Goal: Task Accomplishment & Management: Complete application form

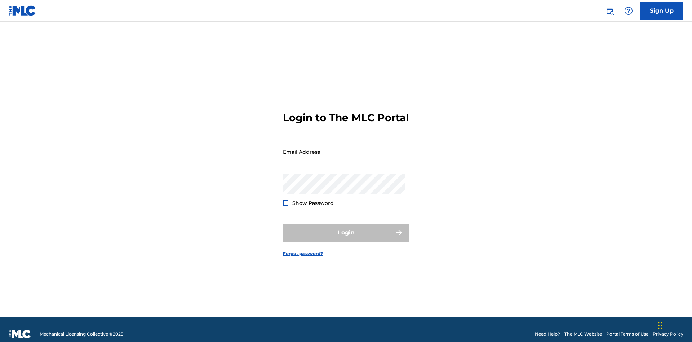
scroll to position [9, 0]
click at [661, 10] on link "Sign Up" at bounding box center [661, 11] width 43 height 18
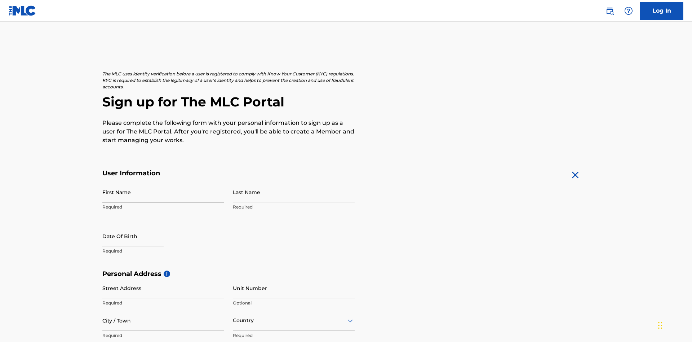
click at [163, 182] on input "First Name" at bounding box center [163, 192] width 122 height 21
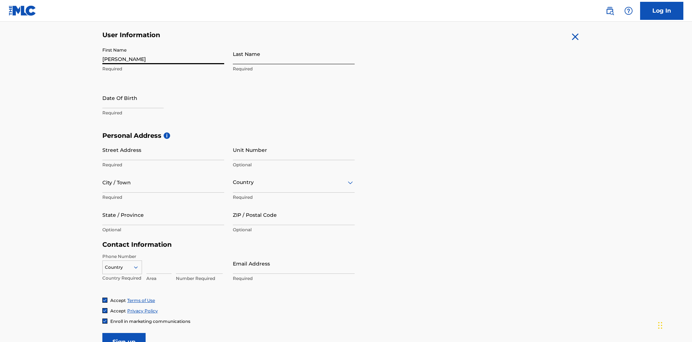
type input "Nicole"
click at [294, 54] on input "Last Name" at bounding box center [294, 54] width 122 height 21
type input "Ribble"
click at [139, 88] on input "text" at bounding box center [132, 98] width 61 height 21
select select "8"
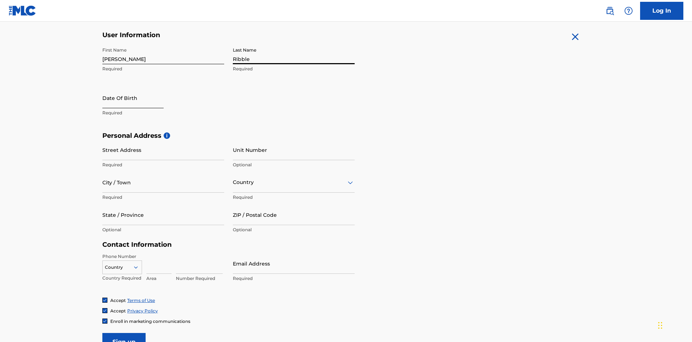
select select "2025"
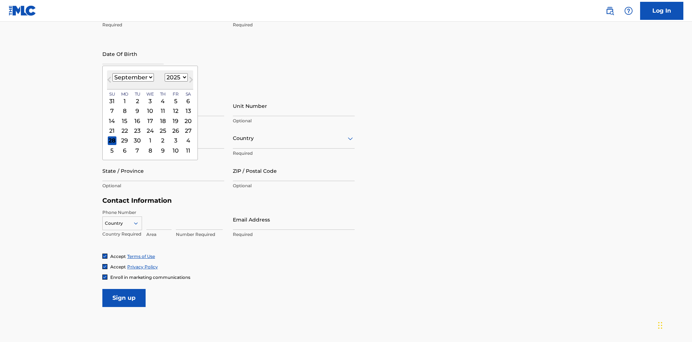
click at [133, 77] on select "January February March April May June July August September October November De…" at bounding box center [132, 77] width 41 height 8
select select "0"
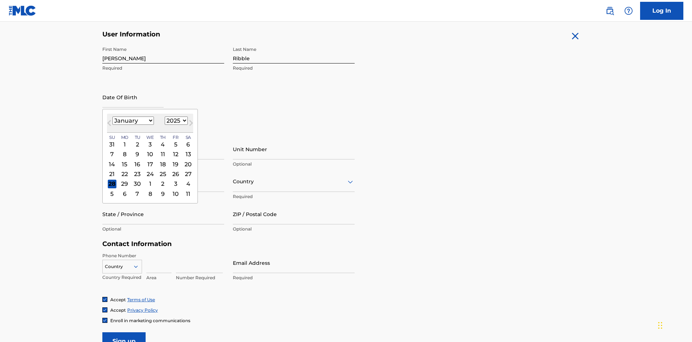
click at [175, 120] on select "1900 1901 1902 1903 1904 1905 1906 1907 1908 1909 1910 1911 1912 1913 1914 1915…" at bounding box center [176, 120] width 23 height 8
select select "1985"
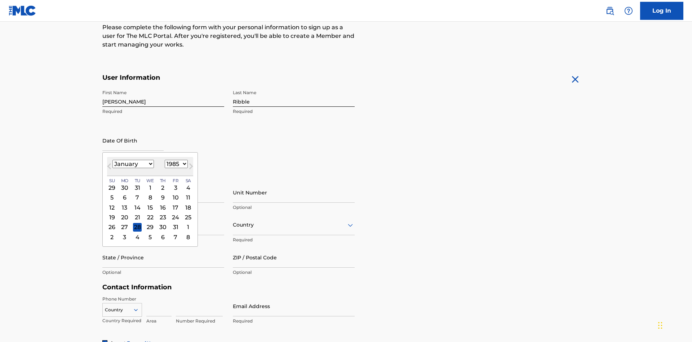
click at [175, 164] on select "1900 1901 1902 1903 1904 1905 1906 1907 1908 1909 1910 1911 1912 1913 1914 1915…" at bounding box center [176, 164] width 23 height 8
click at [137, 193] on div "8" at bounding box center [137, 197] width 9 height 9
type input "January 8 1985"
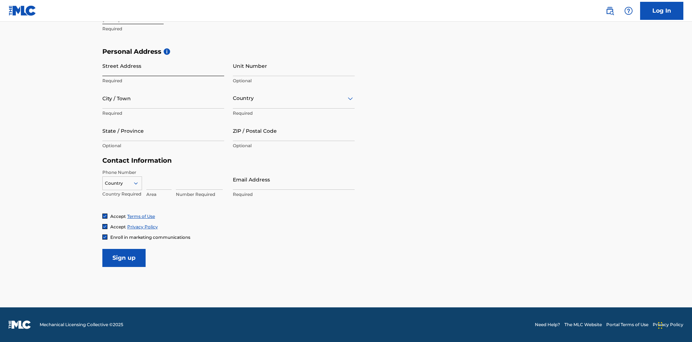
click at [163, 66] on input "Street Address" at bounding box center [163, 65] width 122 height 21
type input "9909 Elks Run Rd"
click at [163, 98] on input "City / Town" at bounding box center [163, 98] width 122 height 21
type input "Roseville"
click at [233, 98] on input "text" at bounding box center [233, 98] width 1 height 8
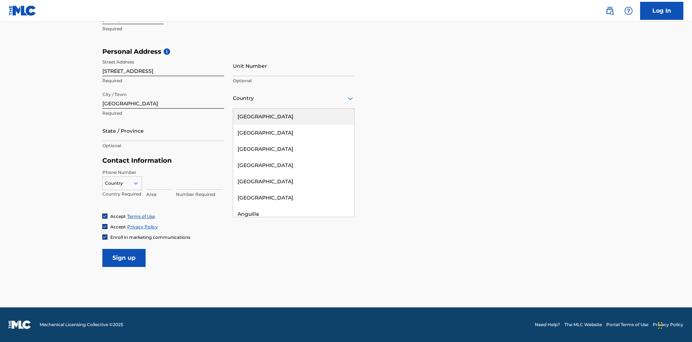
click at [294, 116] on div "United States" at bounding box center [293, 116] width 121 height 16
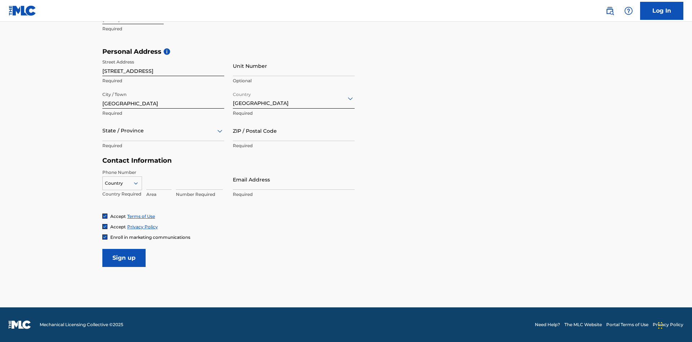
click at [163, 130] on div at bounding box center [163, 130] width 122 height 9
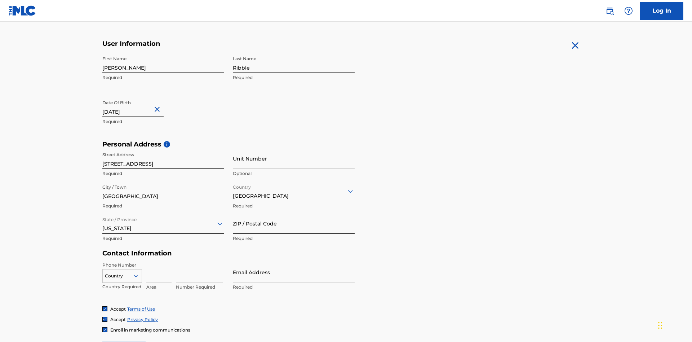
click at [294, 213] on input "ZIP / Postal Code" at bounding box center [294, 223] width 122 height 21
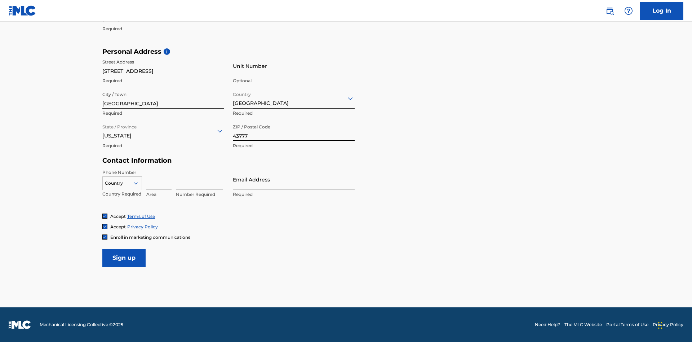
type input "43777"
click at [139, 183] on icon at bounding box center [136, 183] width 6 height 6
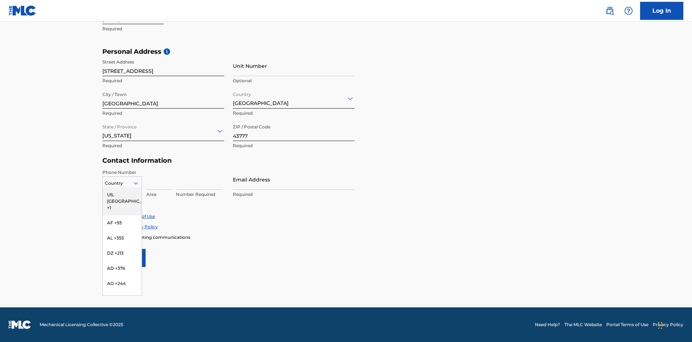
click at [122, 194] on div "US, CA +1" at bounding box center [122, 201] width 39 height 28
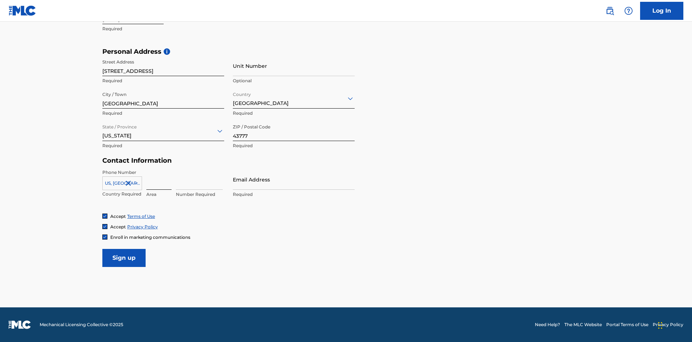
click at [159, 179] on input at bounding box center [158, 179] width 25 height 21
type input "740"
click at [199, 179] on input at bounding box center [199, 179] width 47 height 21
type input "8086351"
click at [294, 179] on input "Email Address" at bounding box center [294, 179] width 122 height 21
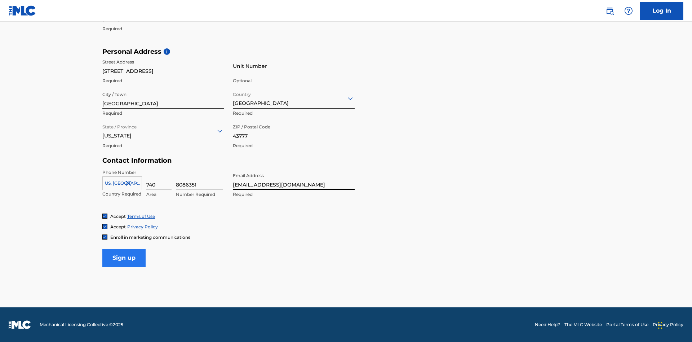
type input "[EMAIL_ADDRESS][DOMAIN_NAME]"
click at [124, 257] on input "Sign up" at bounding box center [123, 258] width 43 height 18
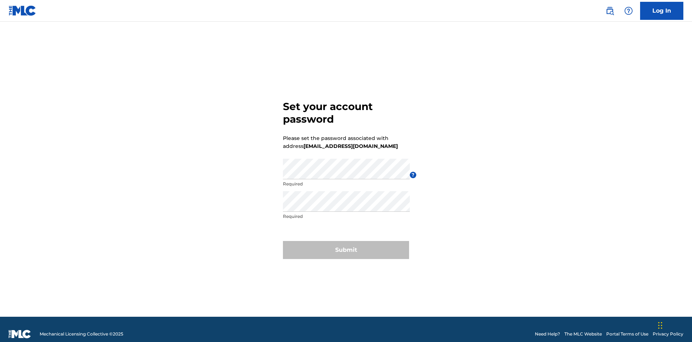
scroll to position [9, 0]
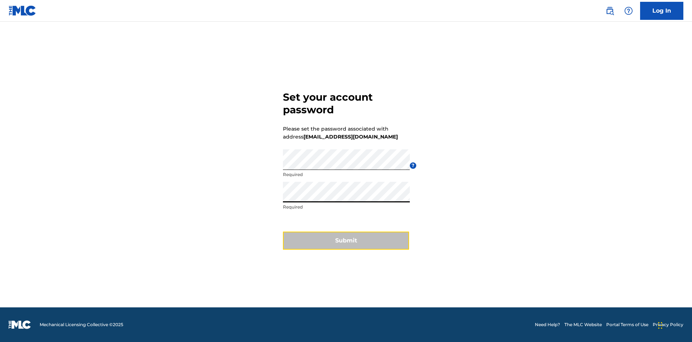
click at [346, 245] on button "Submit" at bounding box center [346, 240] width 126 height 18
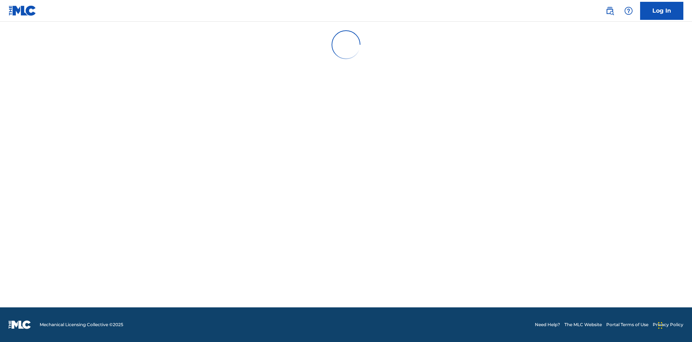
scroll to position [0, 0]
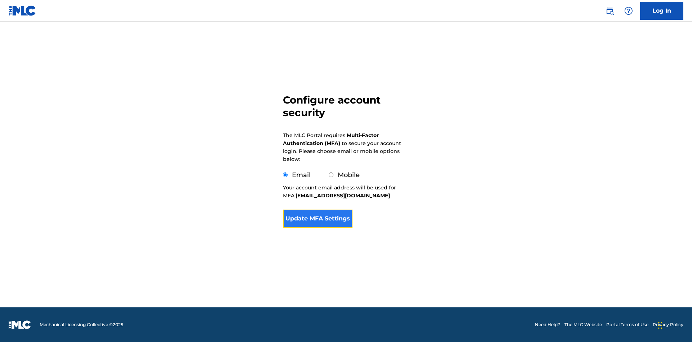
click at [317, 227] on button "Update MFA Settings" at bounding box center [318, 218] width 70 height 18
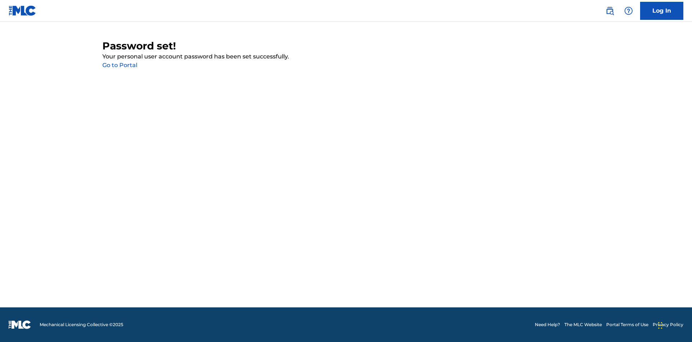
click at [120, 65] on link "Go to Portal" at bounding box center [119, 65] width 35 height 7
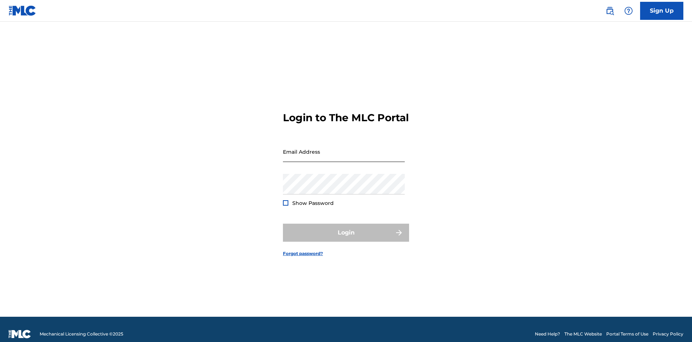
click at [344, 148] on input "Email Address" at bounding box center [344, 151] width 122 height 21
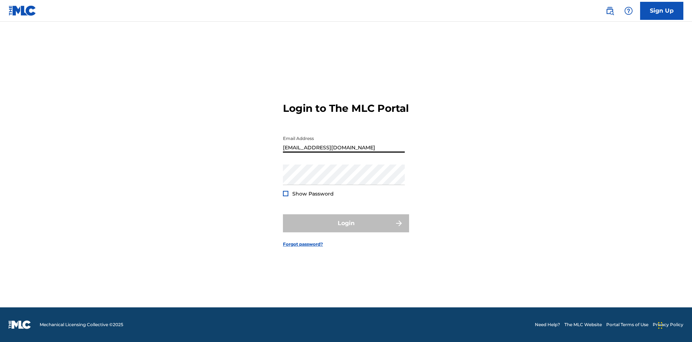
type input "[EMAIL_ADDRESS][DOMAIN_NAME]"
click at [346, 229] on button "Login" at bounding box center [346, 223] width 126 height 18
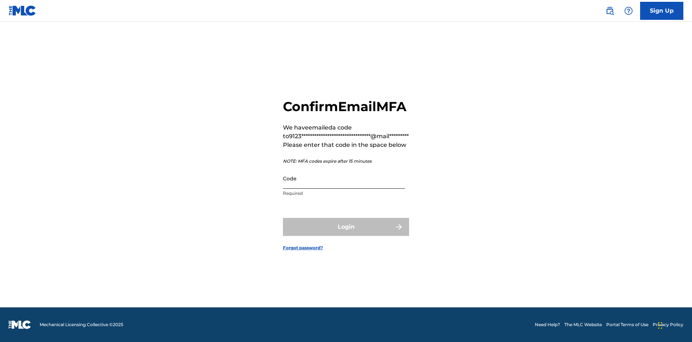
click at [344, 186] on input "Code" at bounding box center [344, 178] width 122 height 21
type input "451163"
click at [346, 235] on button "Login" at bounding box center [346, 227] width 126 height 18
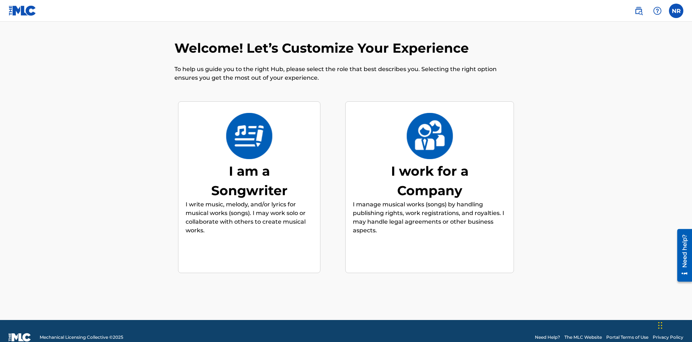
click at [249, 168] on div "I am a Songwriter" at bounding box center [249, 180] width 108 height 39
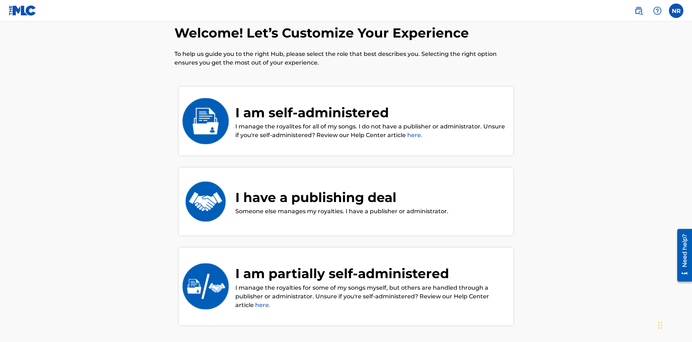
scroll to position [81, 0]
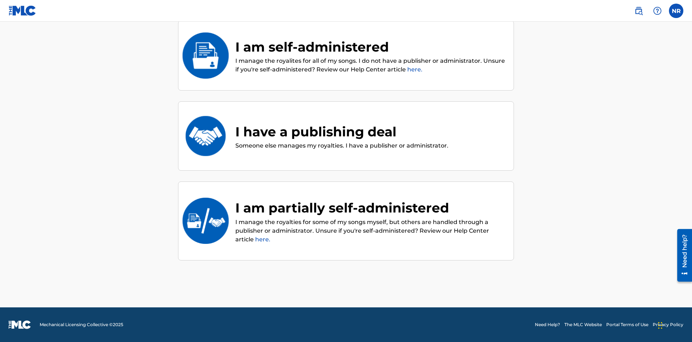
click at [341, 131] on div "I have a publishing deal" at bounding box center [341, 131] width 213 height 19
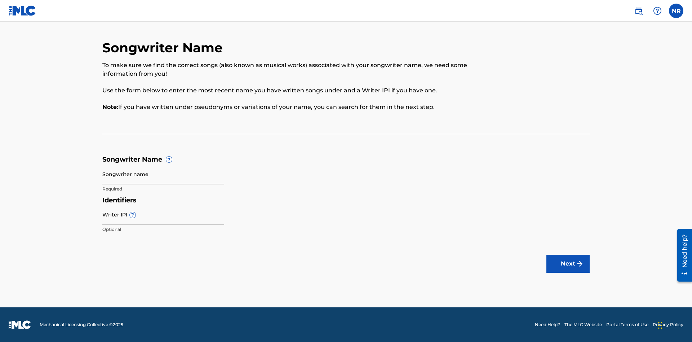
click at [163, 174] on input "Songwriter name" at bounding box center [163, 174] width 122 height 21
type input "yAQcnBrBliWPWIo3O9OSiH8sO 7iGoyWe7MsxJyc8iZhR5q9Q6Z"
click at [163, 214] on input "Writer IPI ?" at bounding box center [163, 214] width 122 height 21
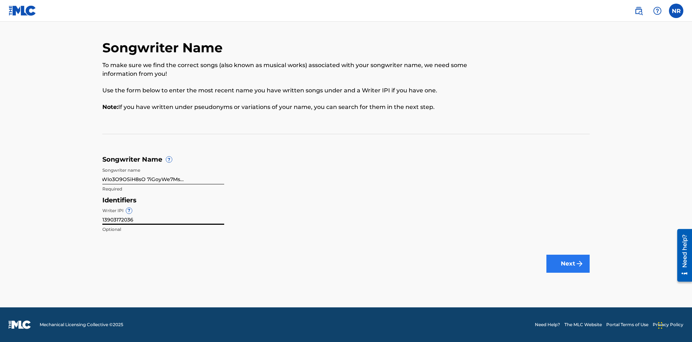
type input "13903172036"
click at [568, 263] on button "Next" at bounding box center [567, 263] width 43 height 18
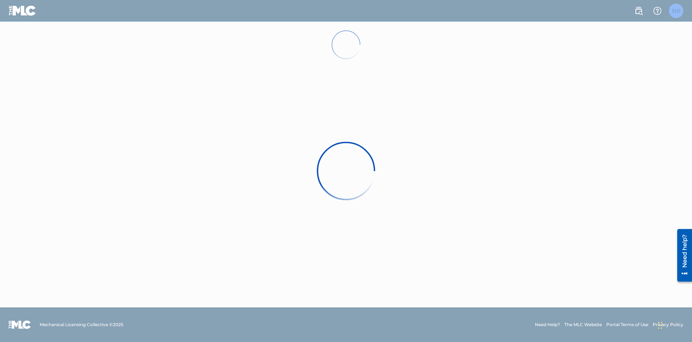
click at [676, 10] on label at bounding box center [676, 11] width 14 height 14
click at [676, 11] on input "NR [PERSON_NAME] [EMAIL_ADDRESS][DOMAIN_NAME] Notification Preferences Profile …" at bounding box center [676, 11] width 0 height 0
